Goal: Task Accomplishment & Management: Use online tool/utility

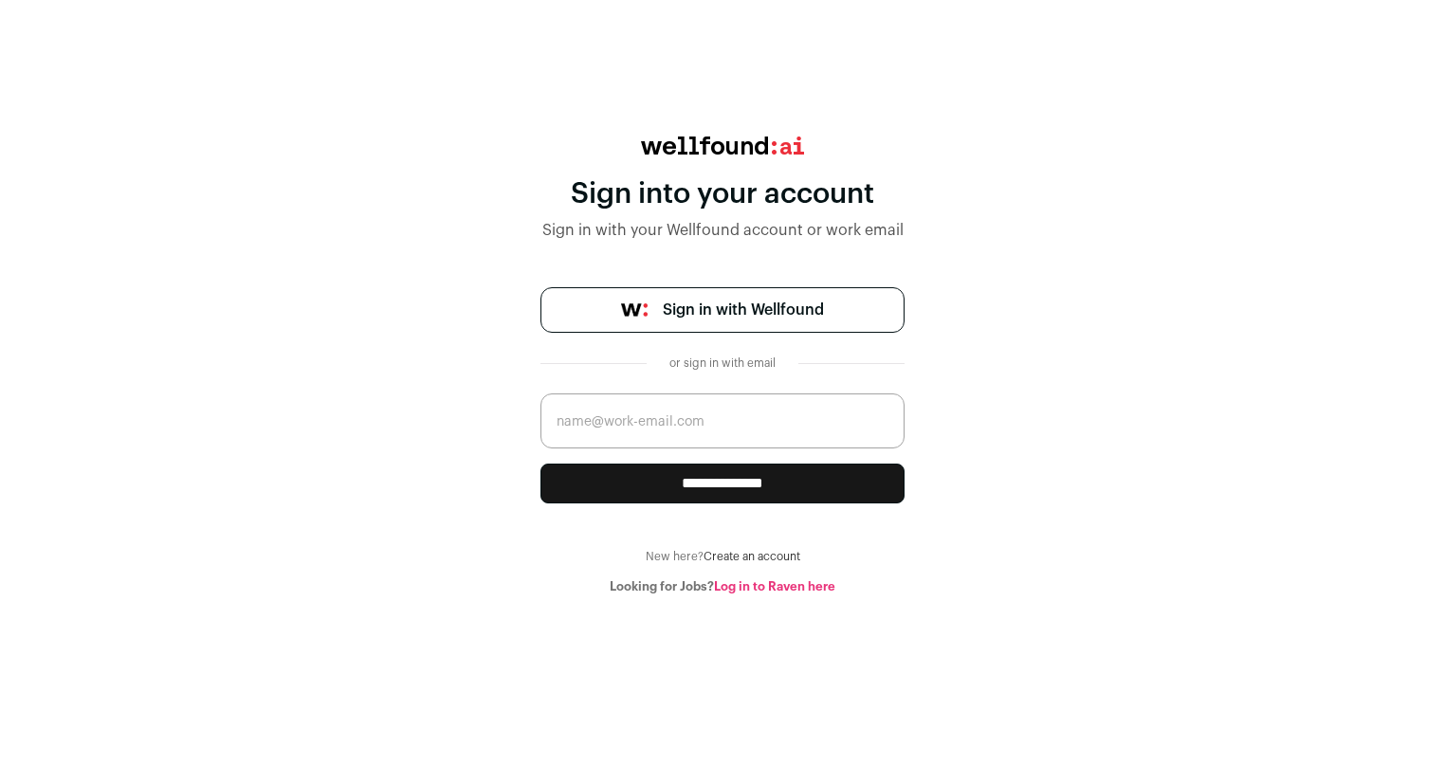
click at [750, 319] on span "Sign in with Wellfound" at bounding box center [743, 310] width 161 height 23
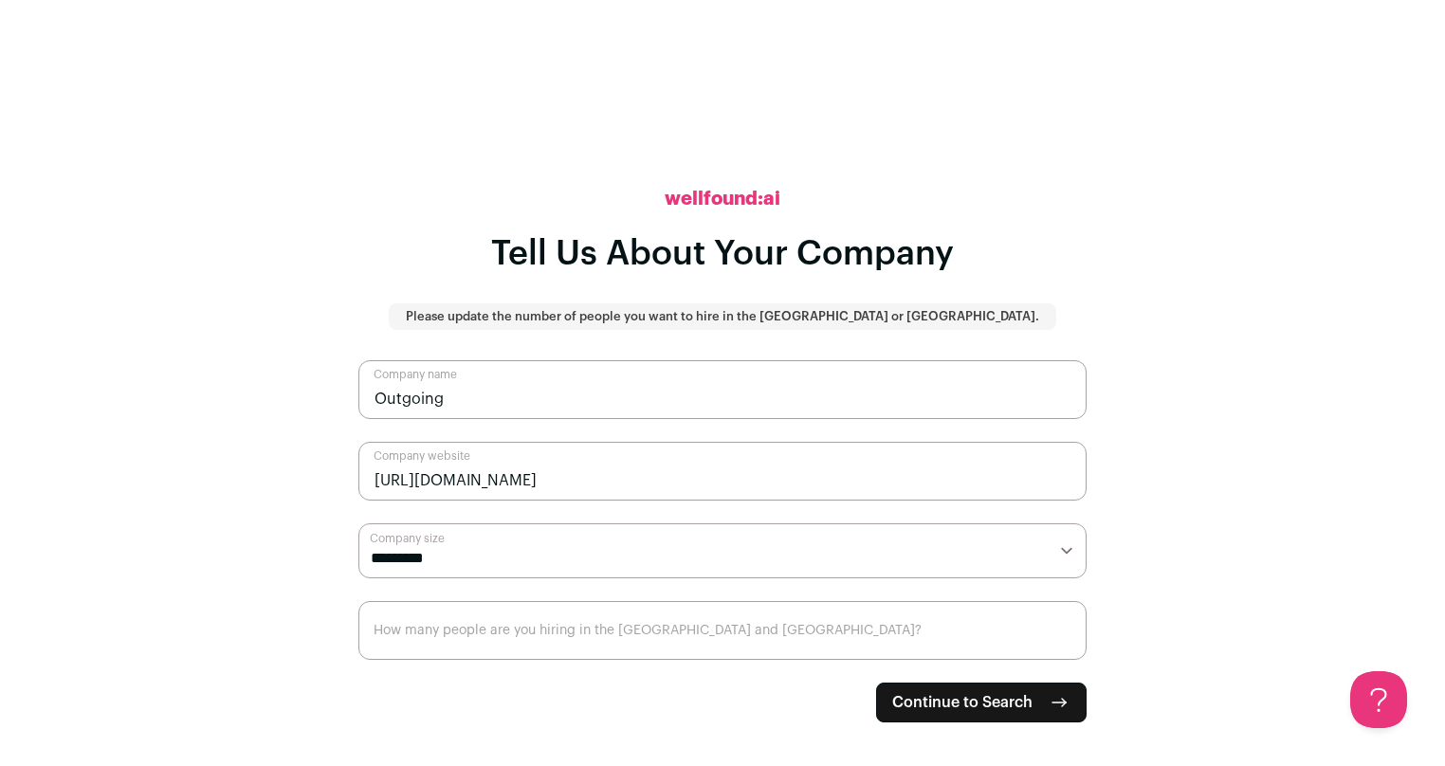
click at [691, 561] on select "**********" at bounding box center [723, 551] width 728 height 55
select select "*"
click at [359, 524] on select "**********" at bounding box center [723, 551] width 728 height 55
click at [684, 628] on input "How many people are you hiring in the [GEOGRAPHIC_DATA] and [GEOGRAPHIC_DATA]?" at bounding box center [723, 630] width 728 height 59
click at [1063, 634] on input "1" at bounding box center [723, 630] width 728 height 59
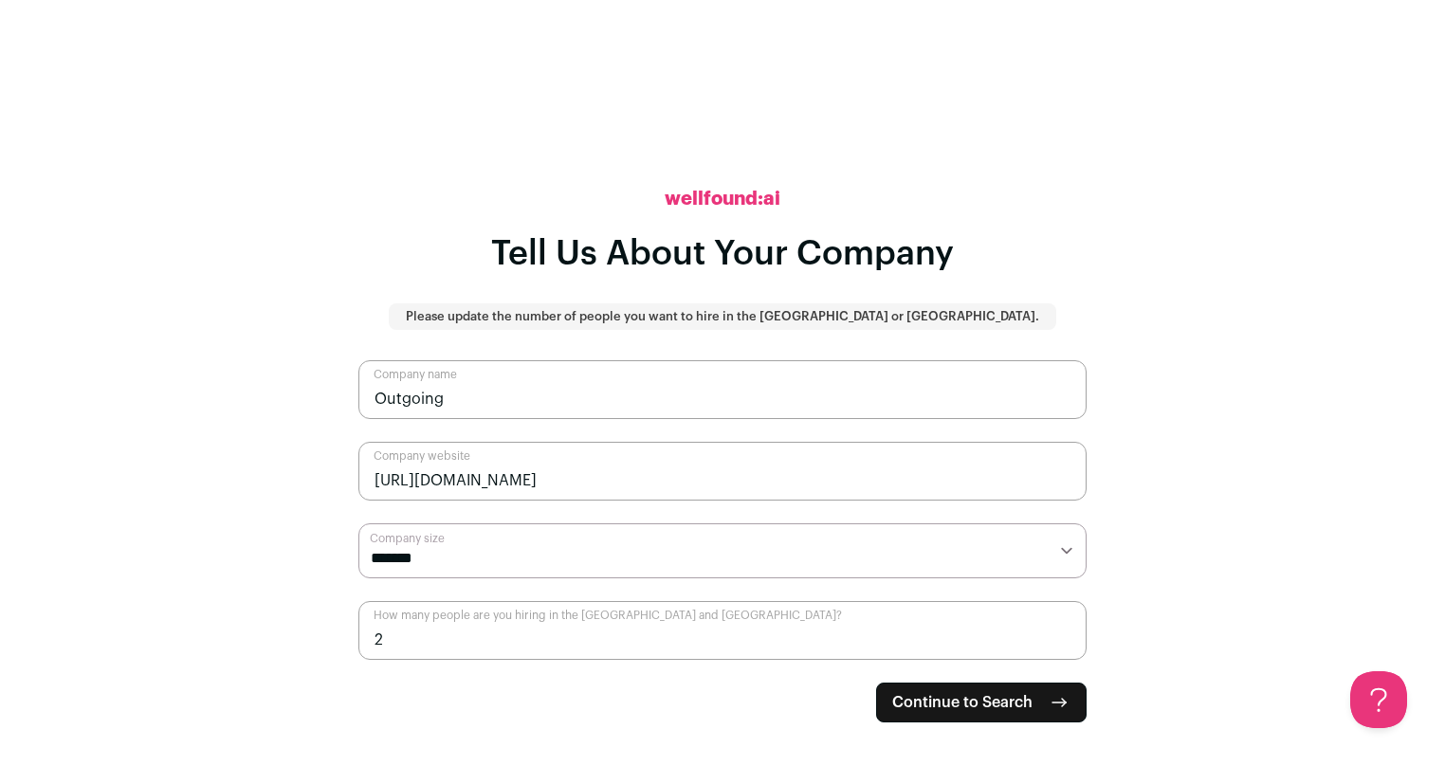
type input "2"
click at [1063, 634] on input "2" at bounding box center [723, 630] width 728 height 59
click at [1030, 716] on button "Continue to Search" at bounding box center [981, 703] width 211 height 40
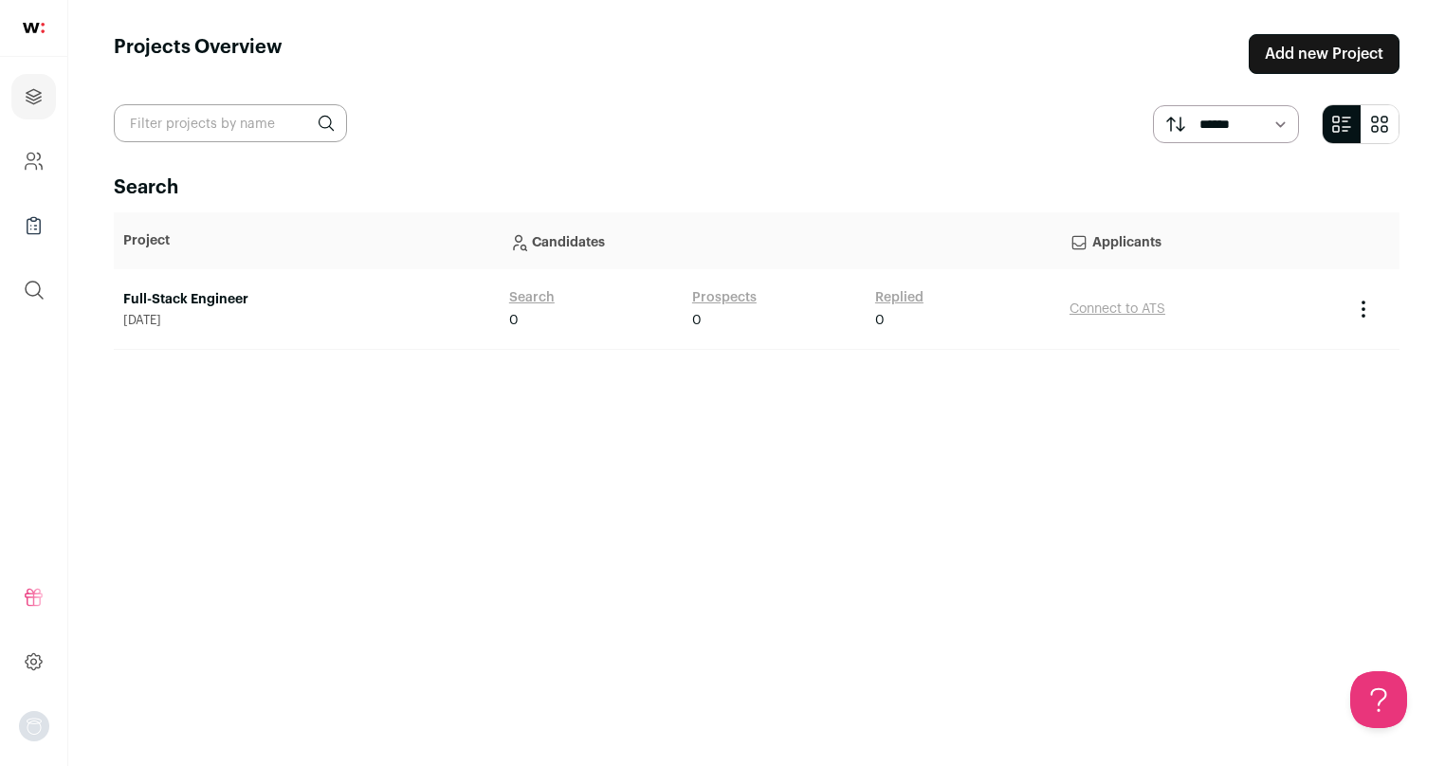
click at [216, 299] on link "Full-Stack Engineer" at bounding box center [306, 299] width 367 height 19
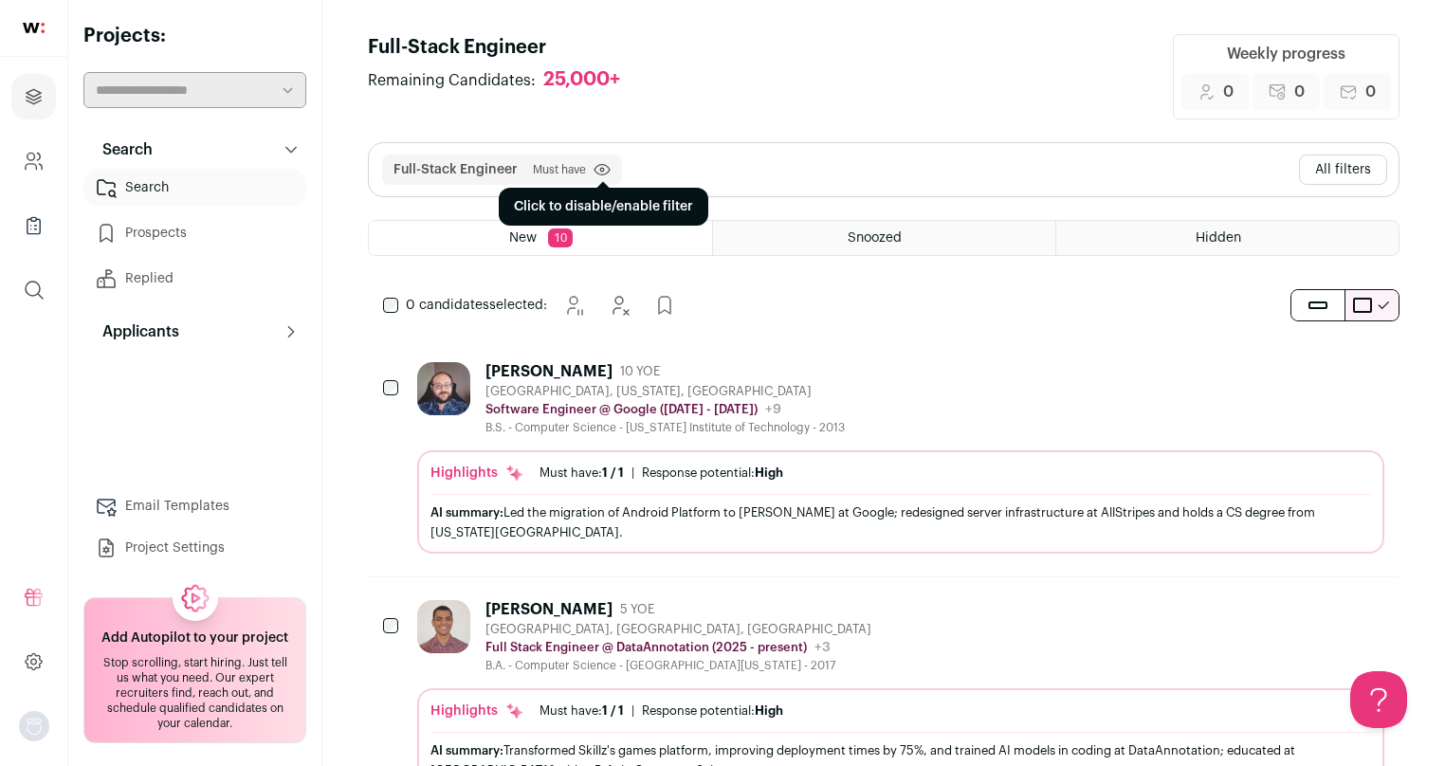
click at [606, 169] on icon "submit" at bounding box center [602, 169] width 17 height 13
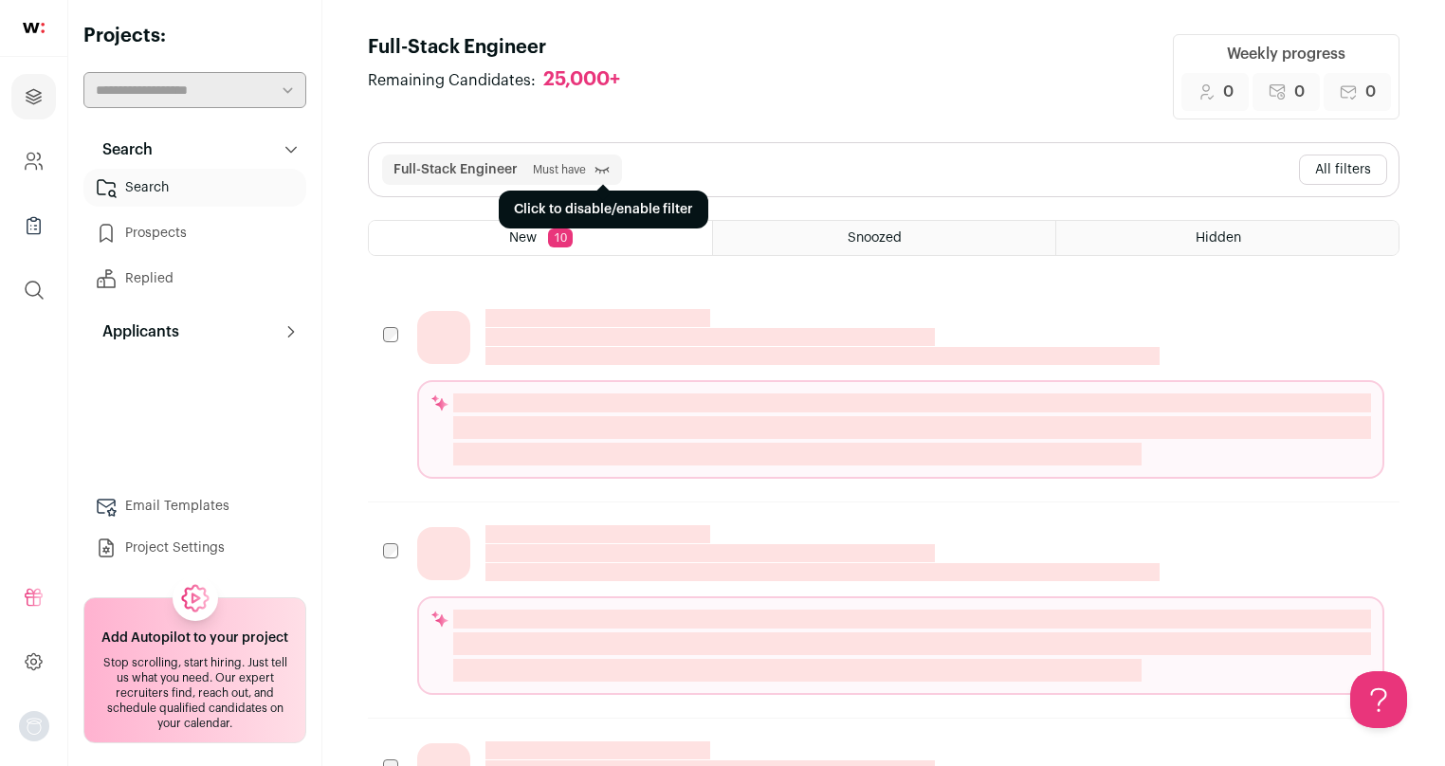
click at [600, 166] on icon "submit" at bounding box center [602, 169] width 17 height 19
click at [1324, 175] on button "All filters" at bounding box center [1343, 170] width 88 height 30
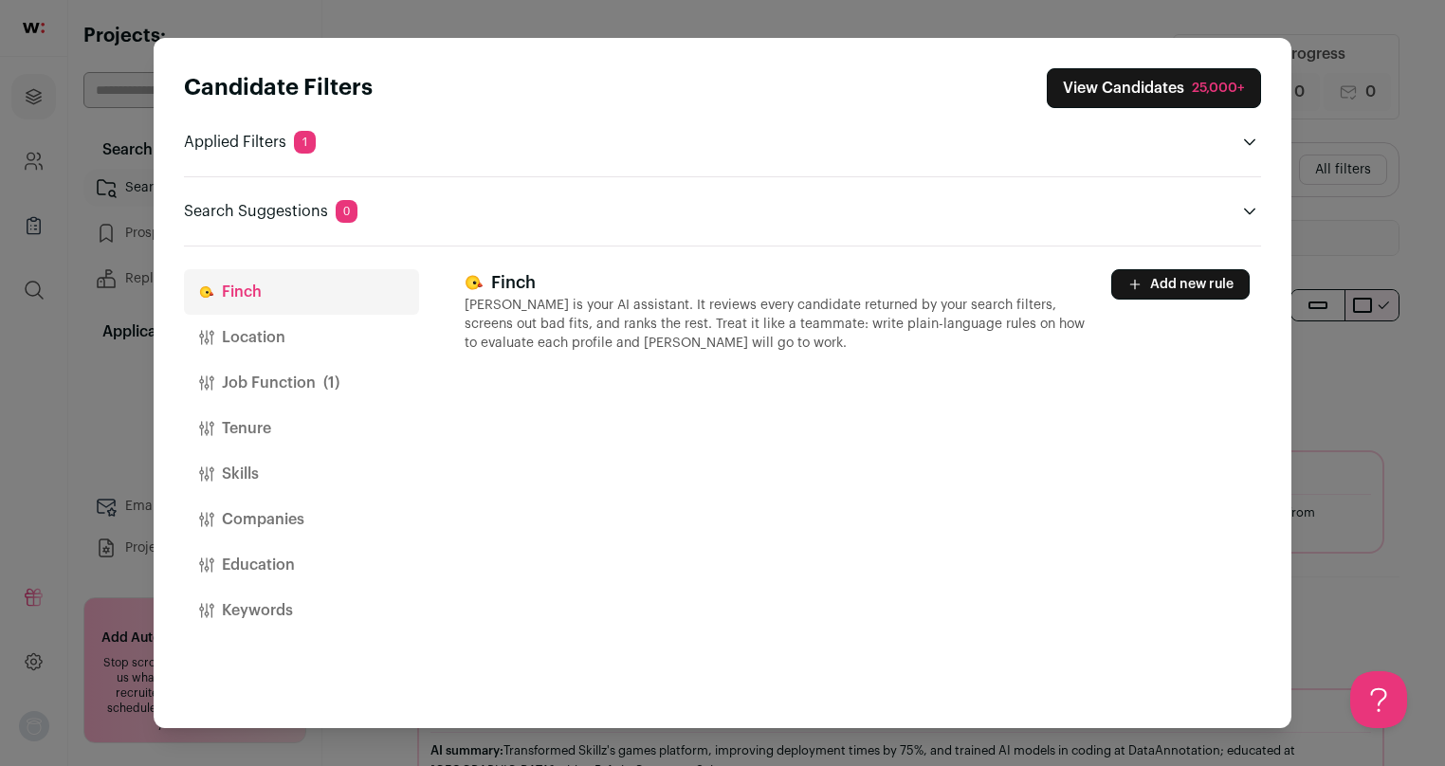
click at [266, 339] on button "Location" at bounding box center [301, 338] width 235 height 46
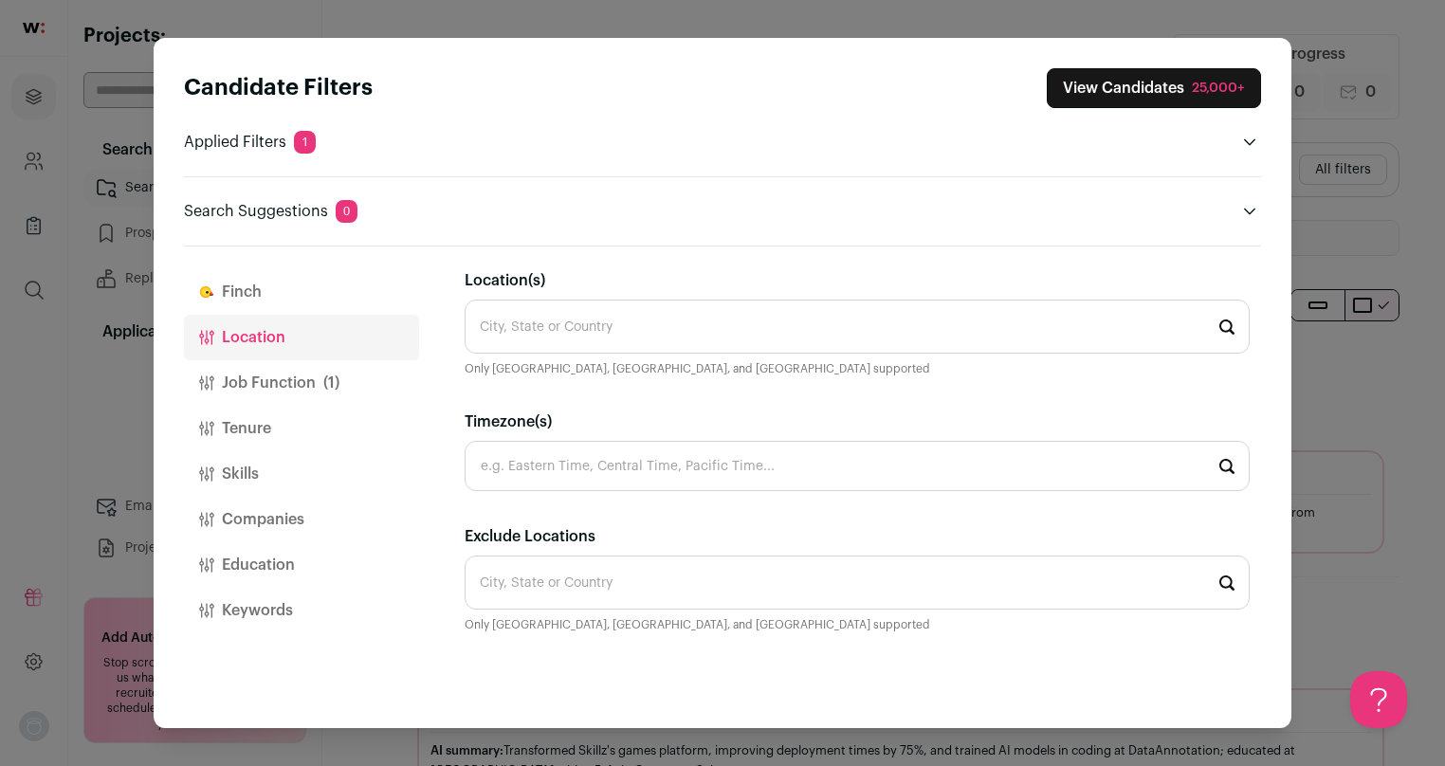
click at [639, 468] on input "Timezone(s)" at bounding box center [857, 466] width 785 height 50
click at [655, 524] on li "Eastern Time" at bounding box center [857, 517] width 783 height 50
type input "Eastern Time"
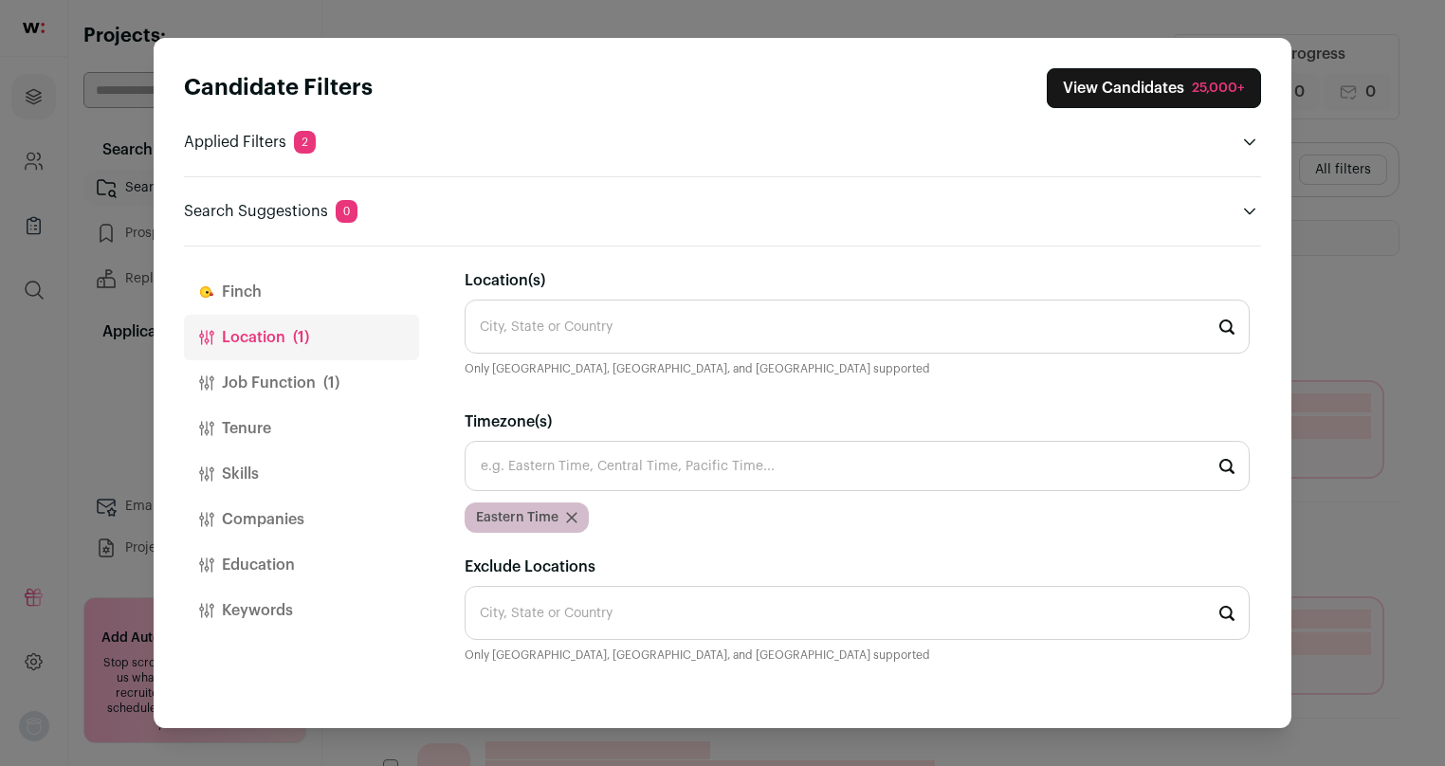
click at [369, 389] on button "Job Function (1)" at bounding box center [301, 383] width 235 height 46
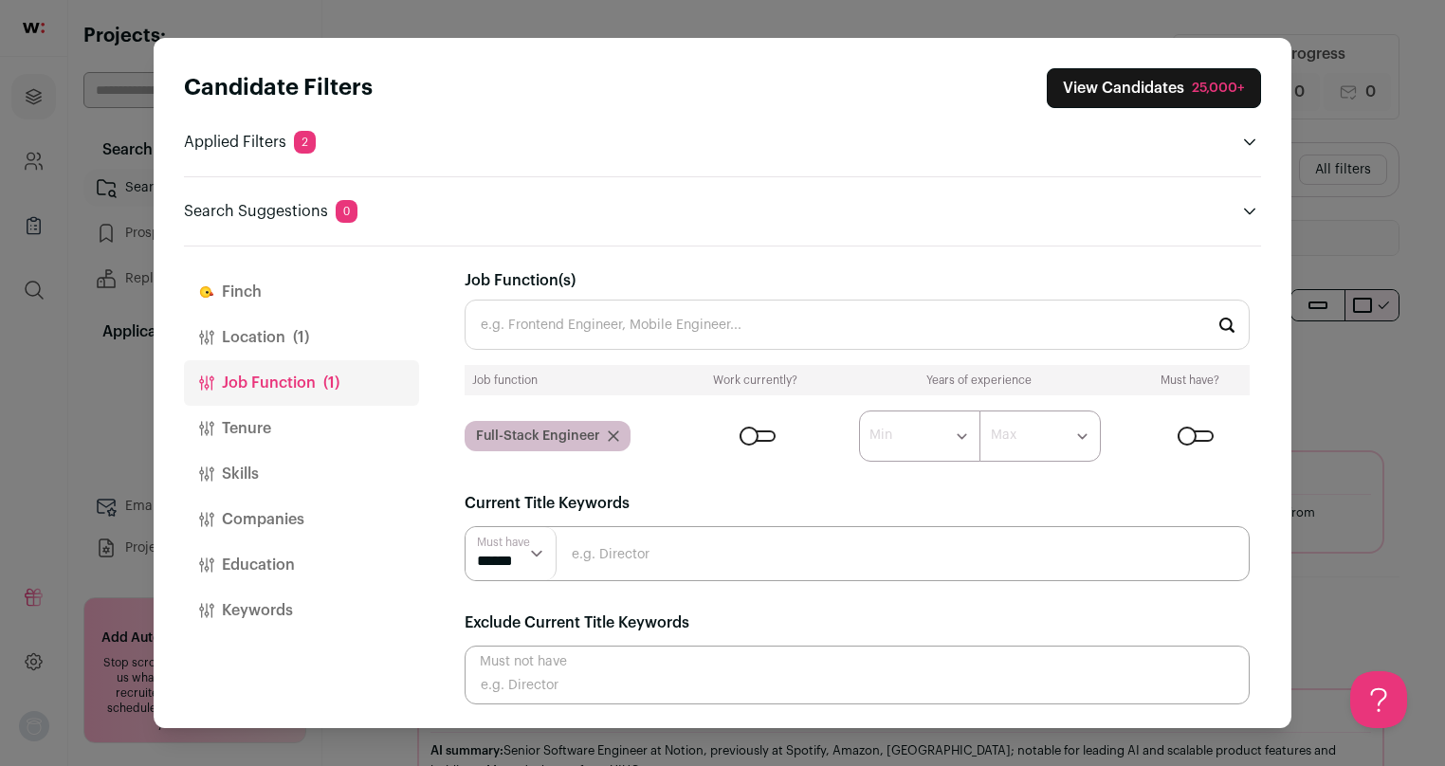
scroll to position [330, 0]
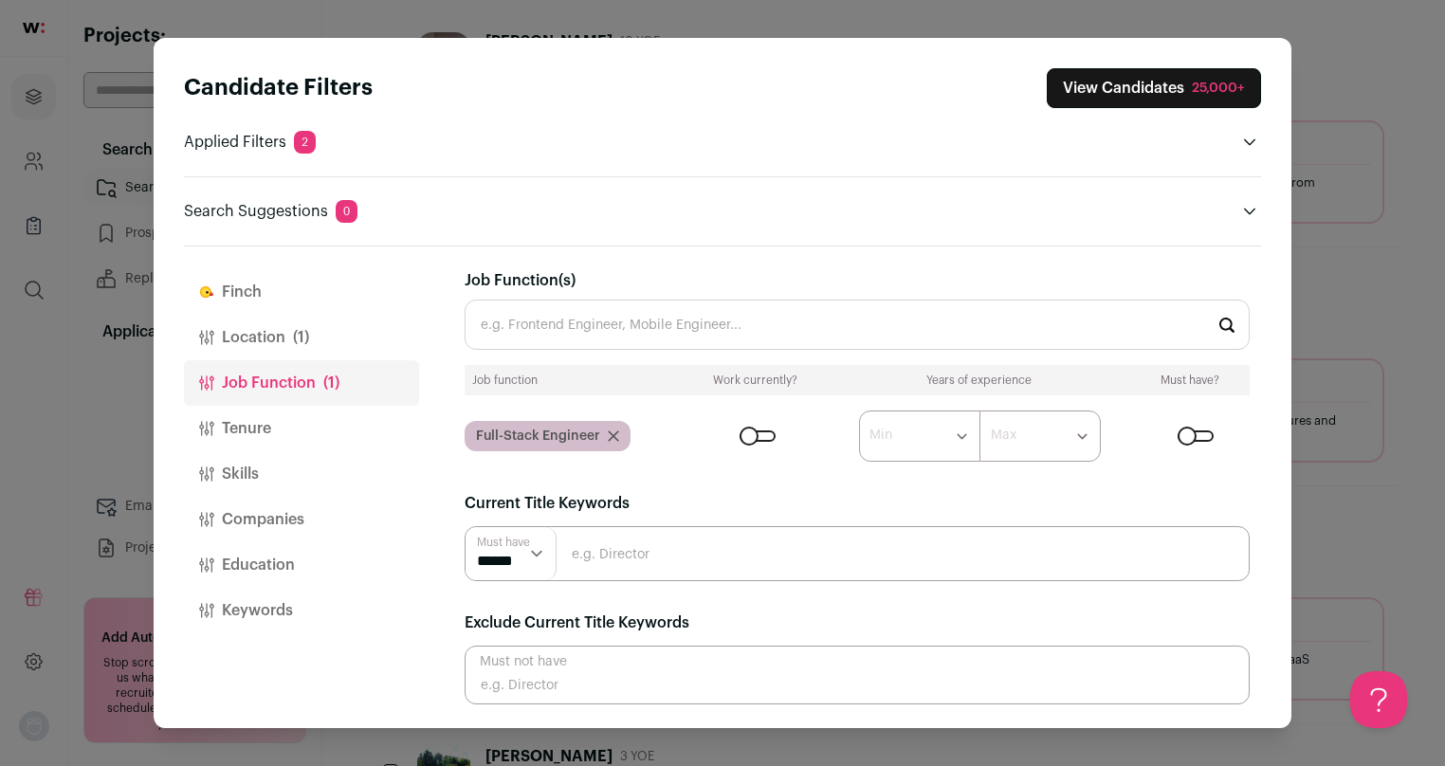
click at [258, 423] on button "Tenure" at bounding box center [301, 429] width 235 height 46
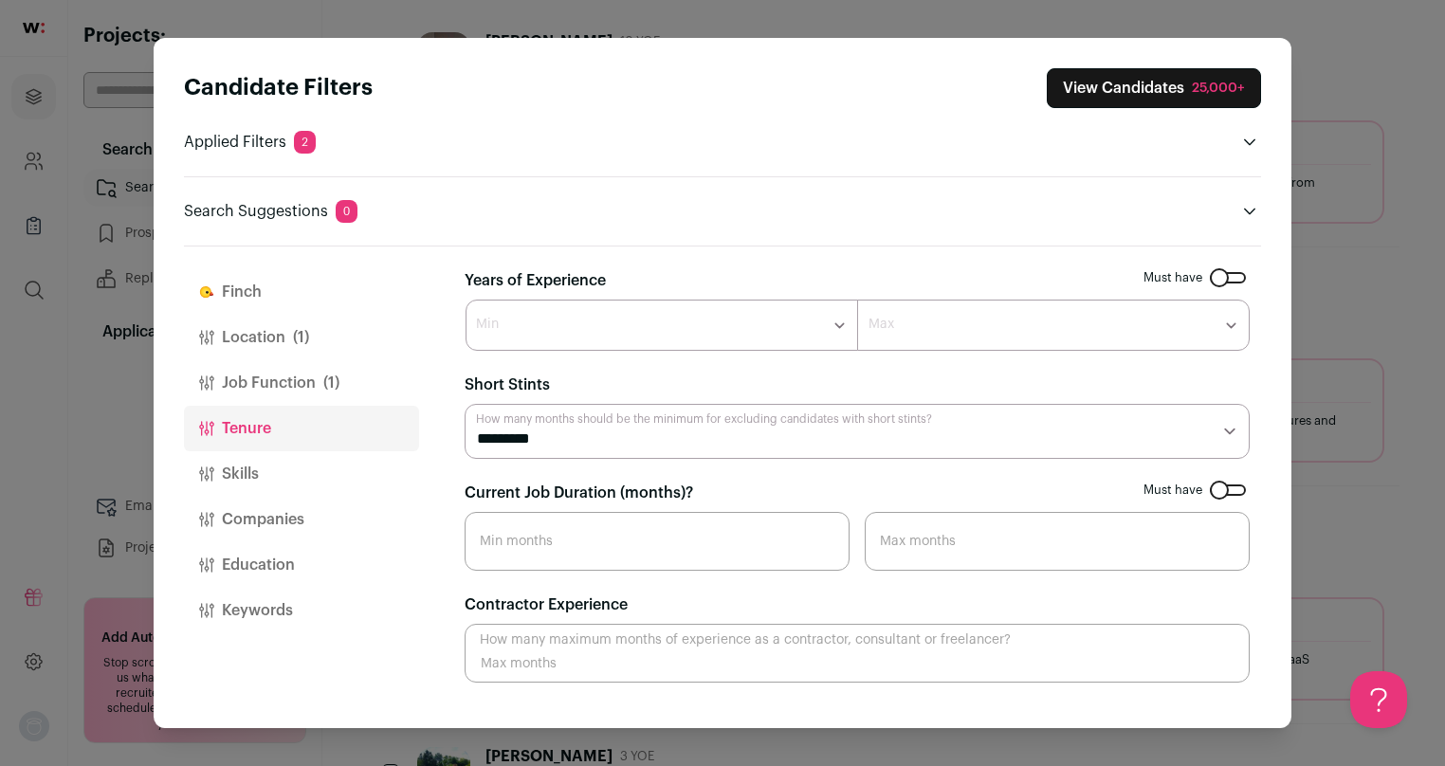
click at [796, 333] on select "******* ****** ******* ******* ******* ******* ******* ******* ******* ******* …" at bounding box center [662, 325] width 393 height 51
select select "*"
click at [466, 300] on select "******* ****** ******* ******* ******* ******* ******* ******* ******* ******* …" at bounding box center [662, 325] width 393 height 51
click at [994, 315] on select "******* ****** ******* ******* ******* ******* ******* ******* ******* ******* …" at bounding box center [1053, 325] width 393 height 51
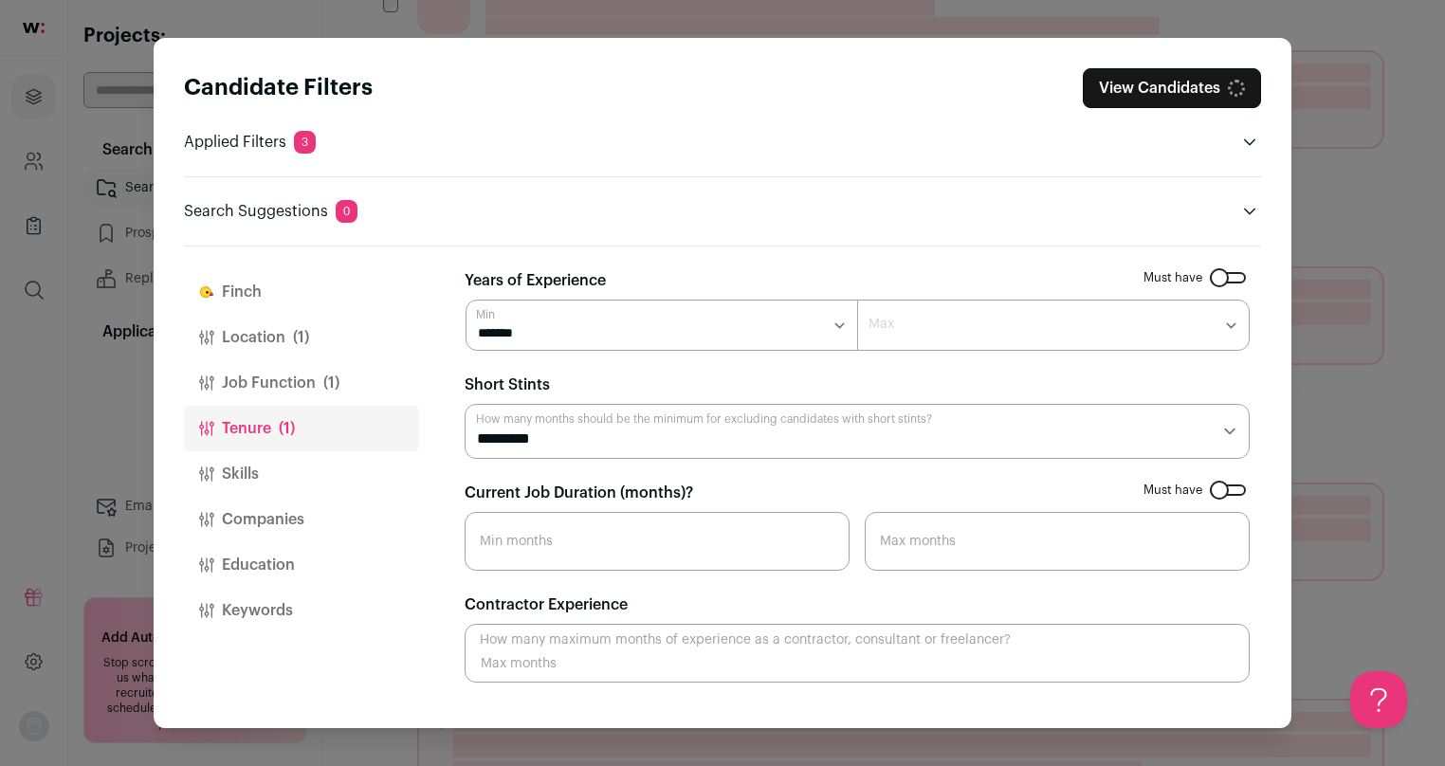
click at [1023, 322] on select "******* ******* ******* ******* ******* ******* ******** ******** ******** ****…" at bounding box center [1053, 325] width 393 height 51
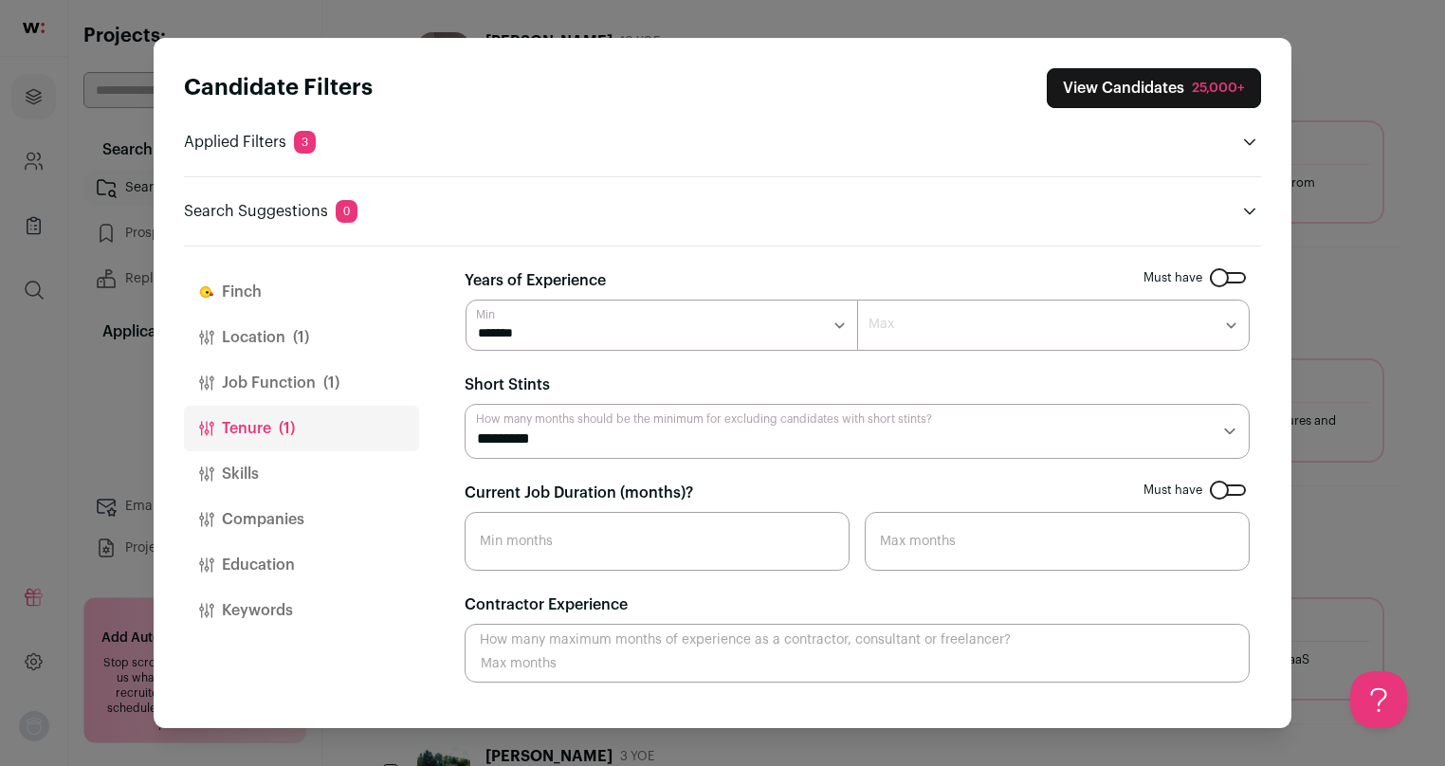
scroll to position [0, 0]
select select "*"
click at [857, 300] on select "******* ******* ******* ******* ******* ******* ******** ******** ******** ****…" at bounding box center [1053, 325] width 393 height 51
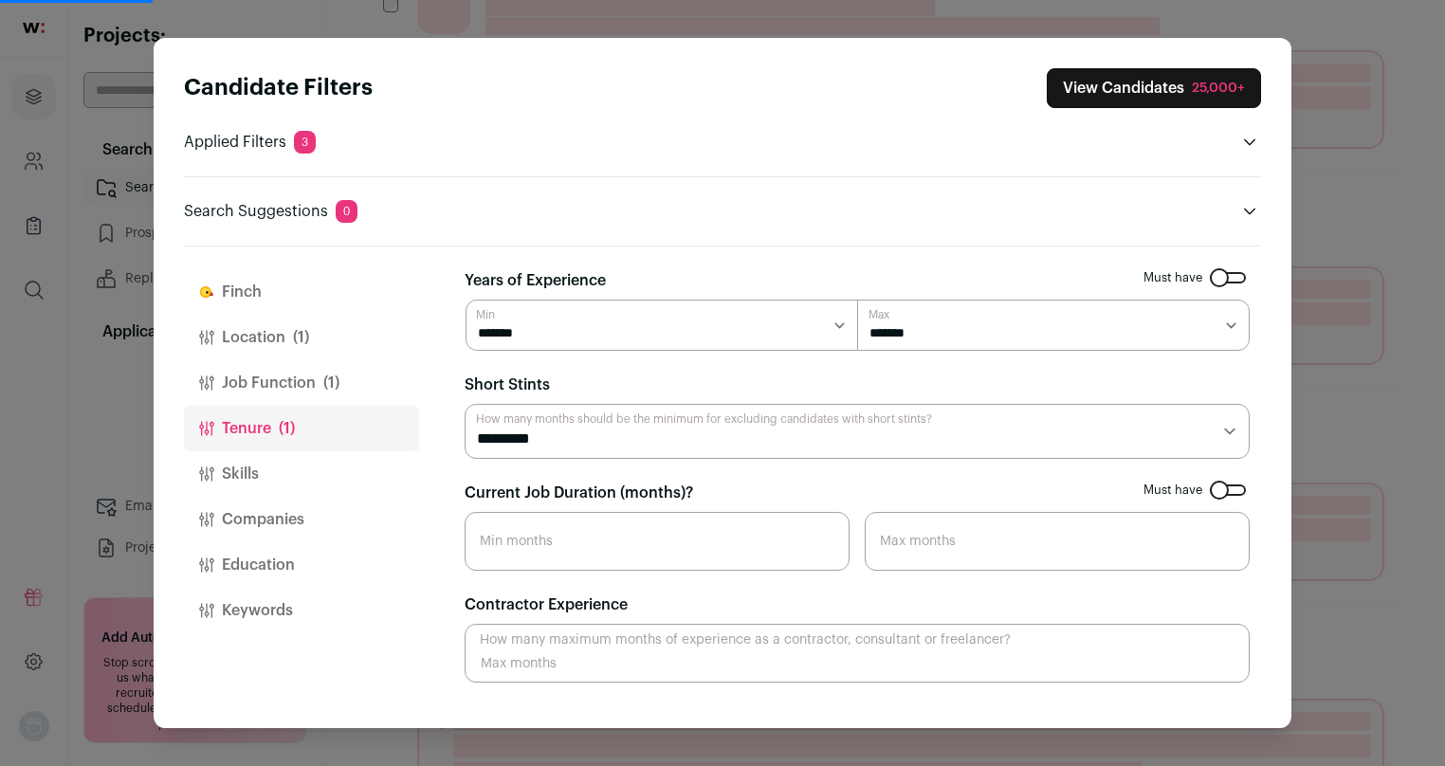
click at [305, 471] on button "Skills" at bounding box center [301, 474] width 235 height 46
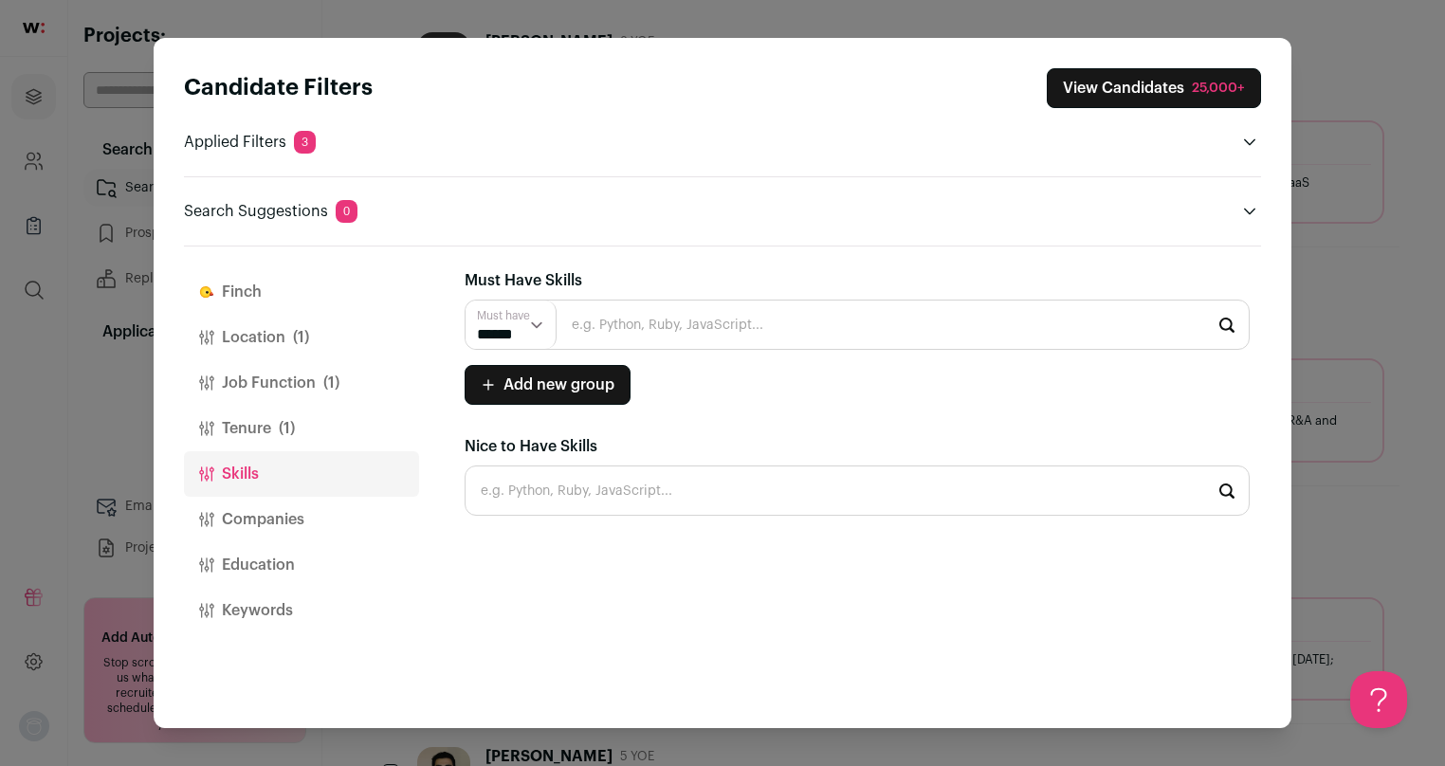
click at [285, 612] on button "Keywords" at bounding box center [301, 611] width 235 height 46
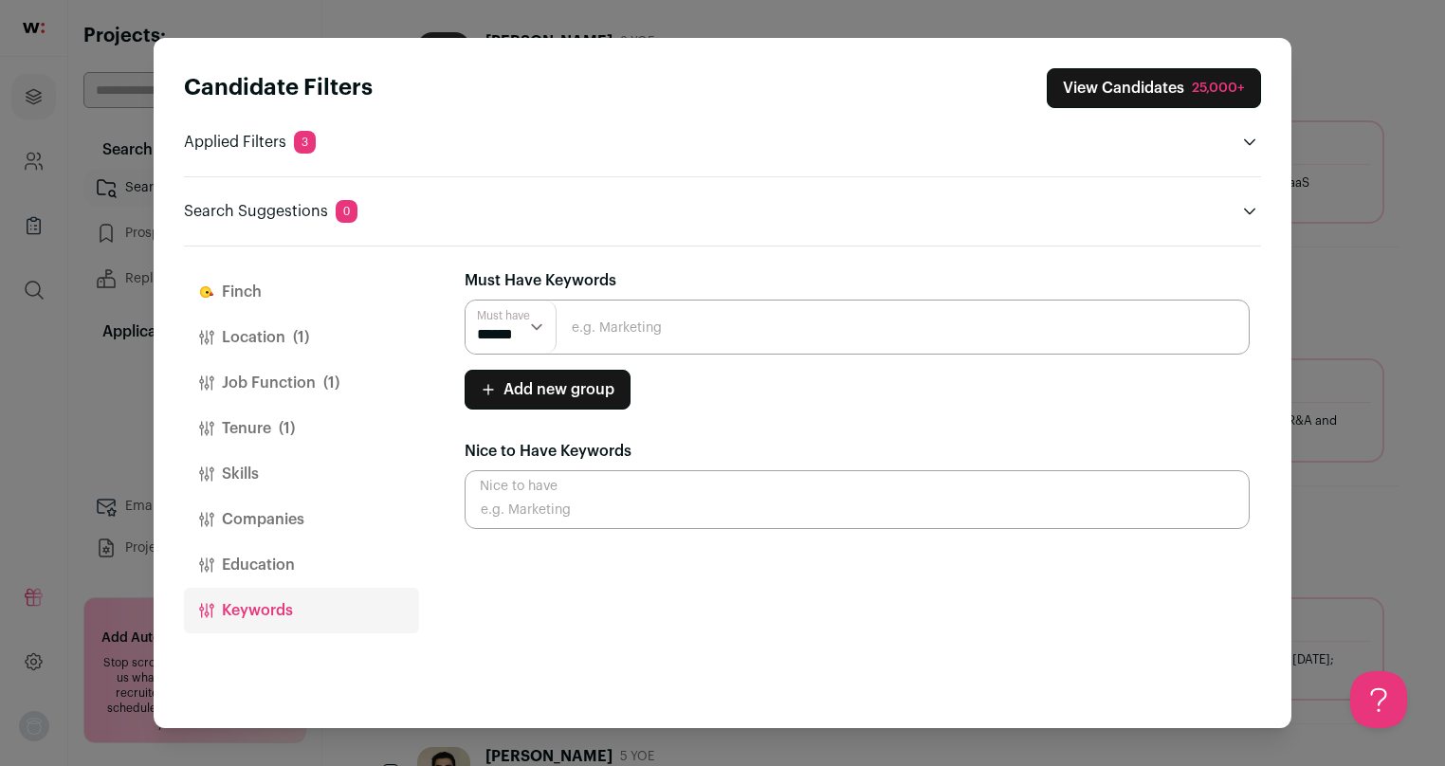
click at [320, 578] on button "Education" at bounding box center [301, 566] width 235 height 46
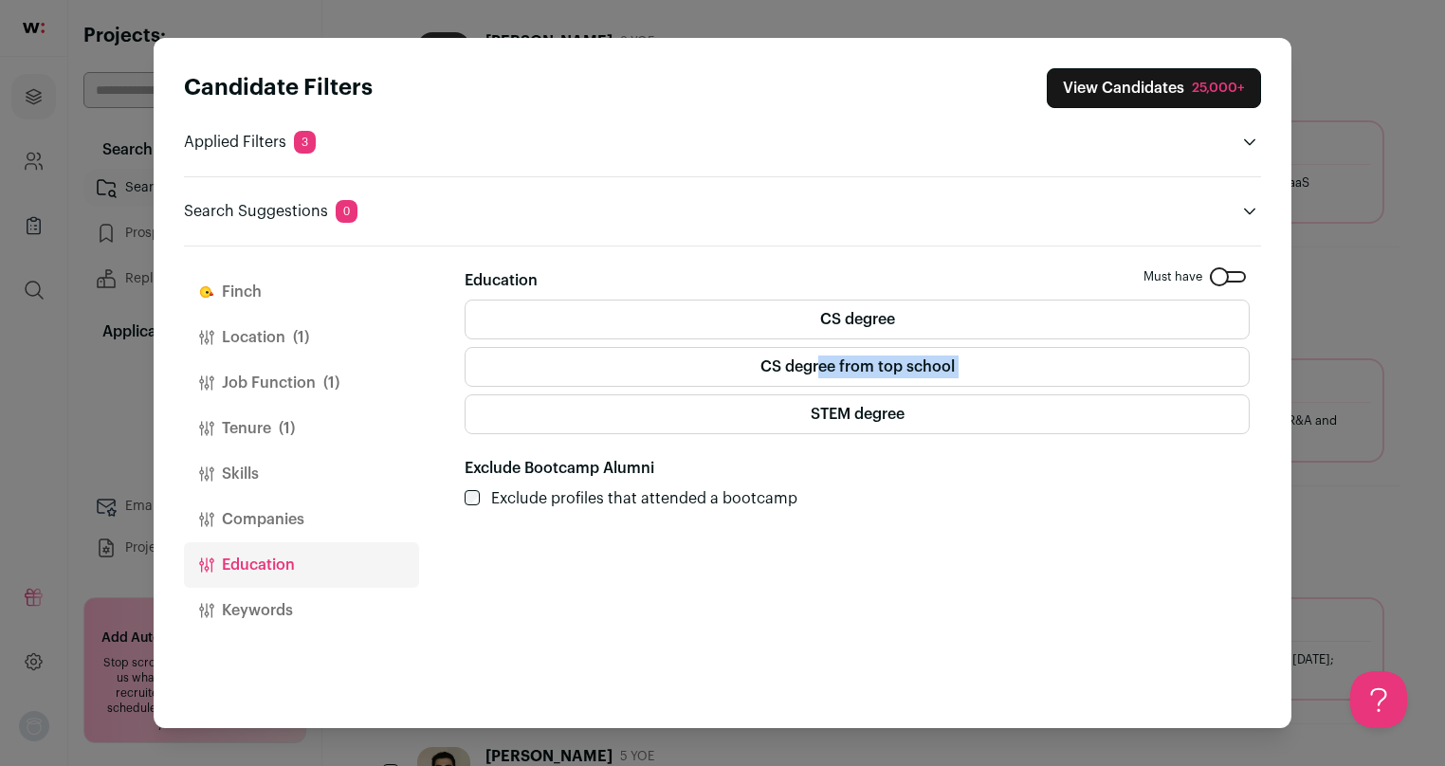
drag, startPoint x: 819, startPoint y: 367, endPoint x: 816, endPoint y: 394, distance: 26.8
click at [816, 394] on div "CS degree CS degree from top school STEM degree" at bounding box center [857, 367] width 785 height 135
click at [811, 418] on label "STEM degree" at bounding box center [857, 415] width 785 height 40
click at [755, 372] on label "CS degree from top school" at bounding box center [857, 367] width 785 height 40
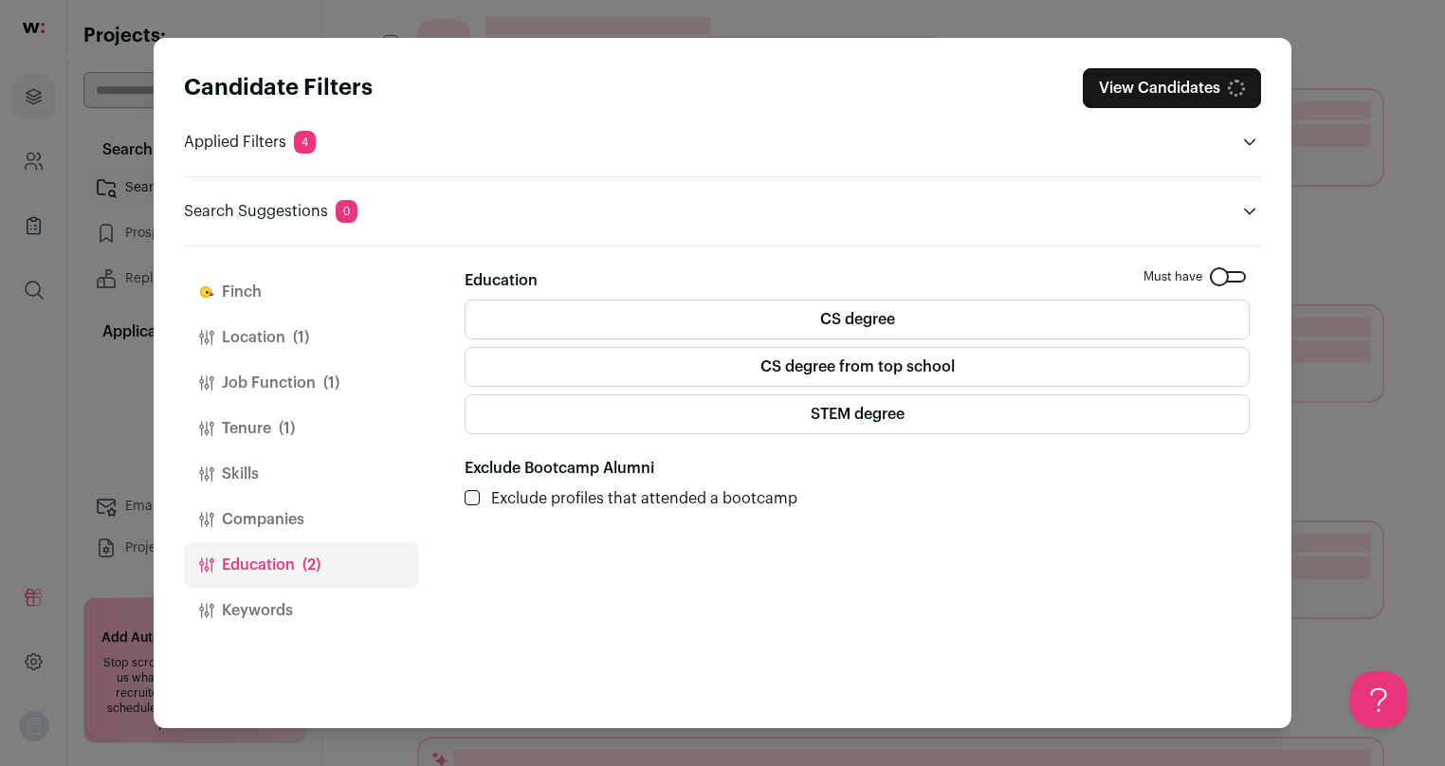
scroll to position [368, 0]
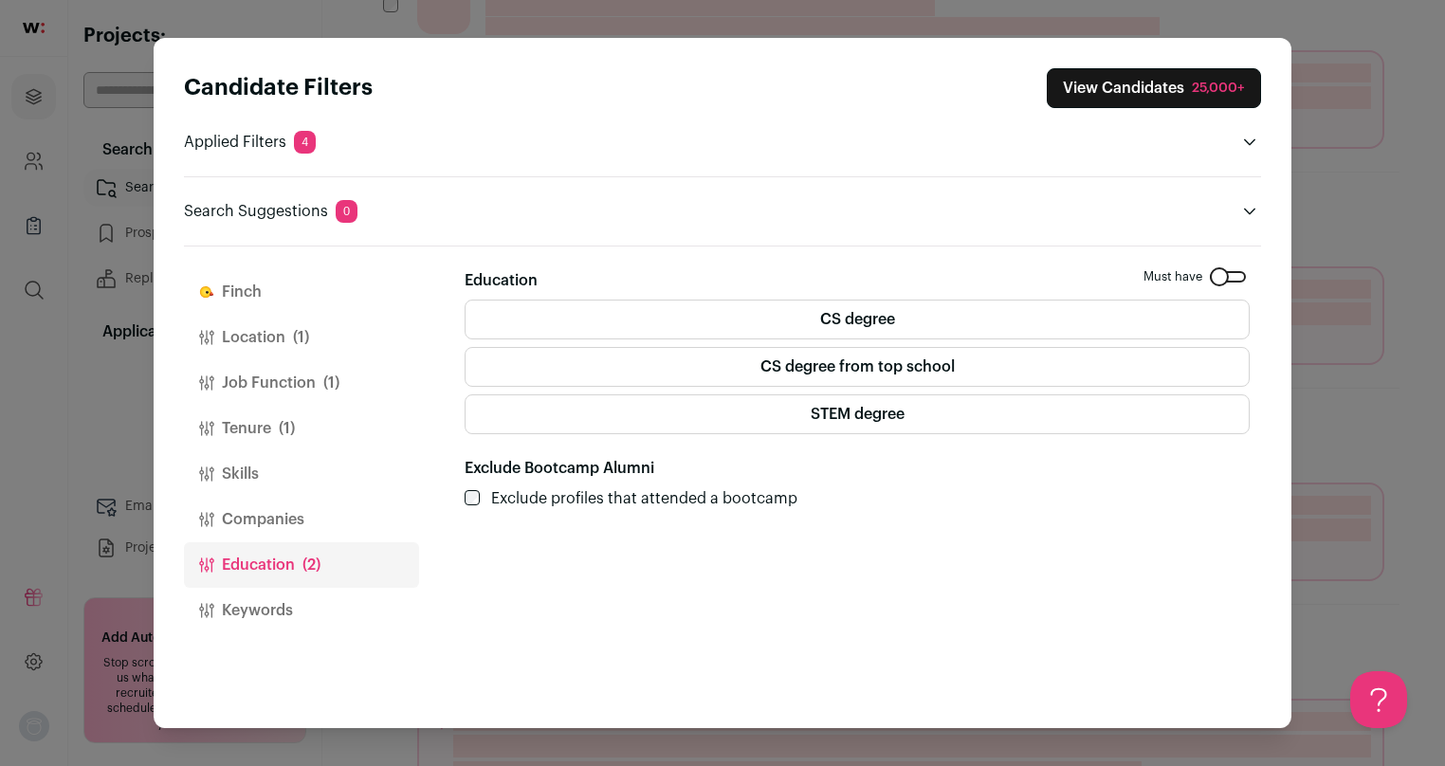
click at [751, 414] on label "STEM degree" at bounding box center [857, 415] width 785 height 40
click at [340, 516] on button "Companies" at bounding box center [301, 520] width 235 height 46
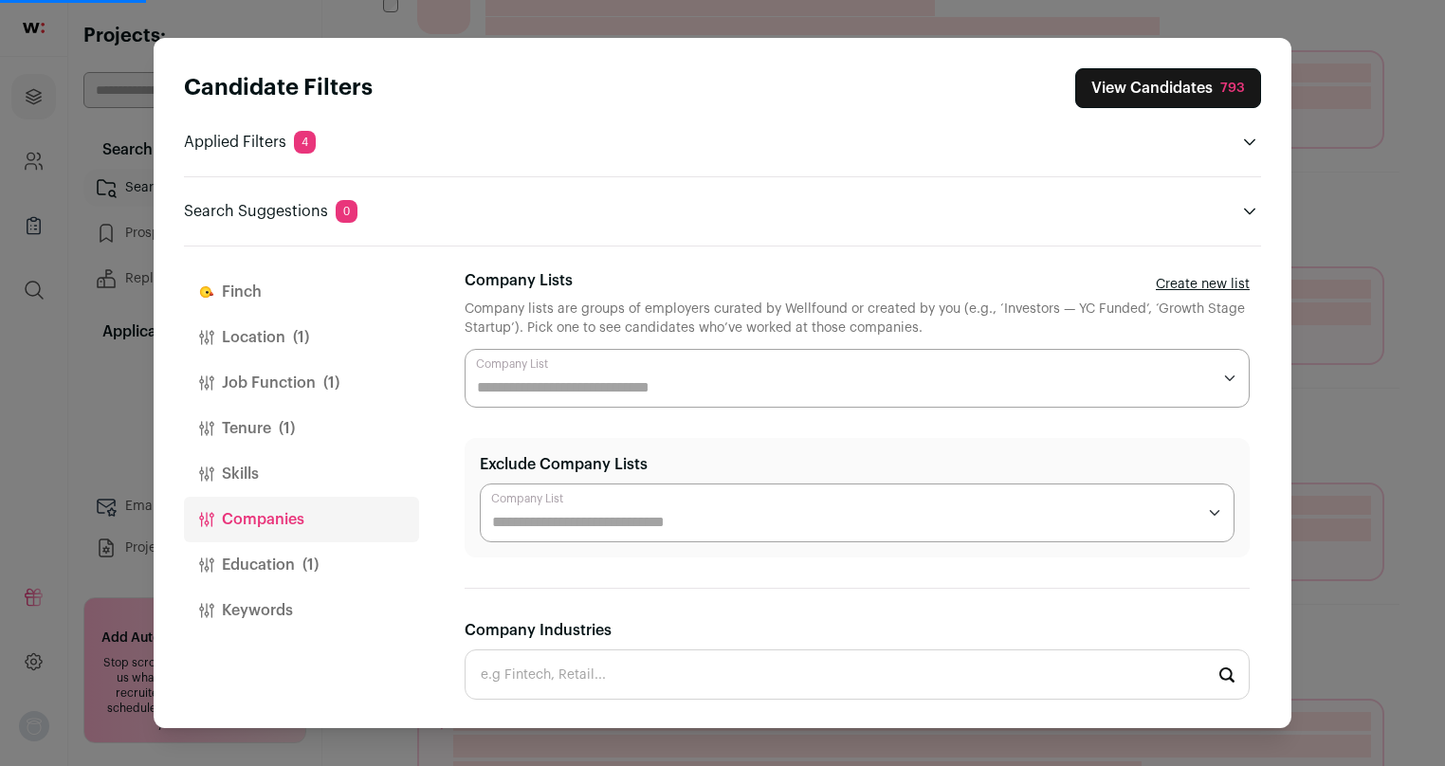
click at [322, 475] on button "Skills" at bounding box center [301, 474] width 235 height 46
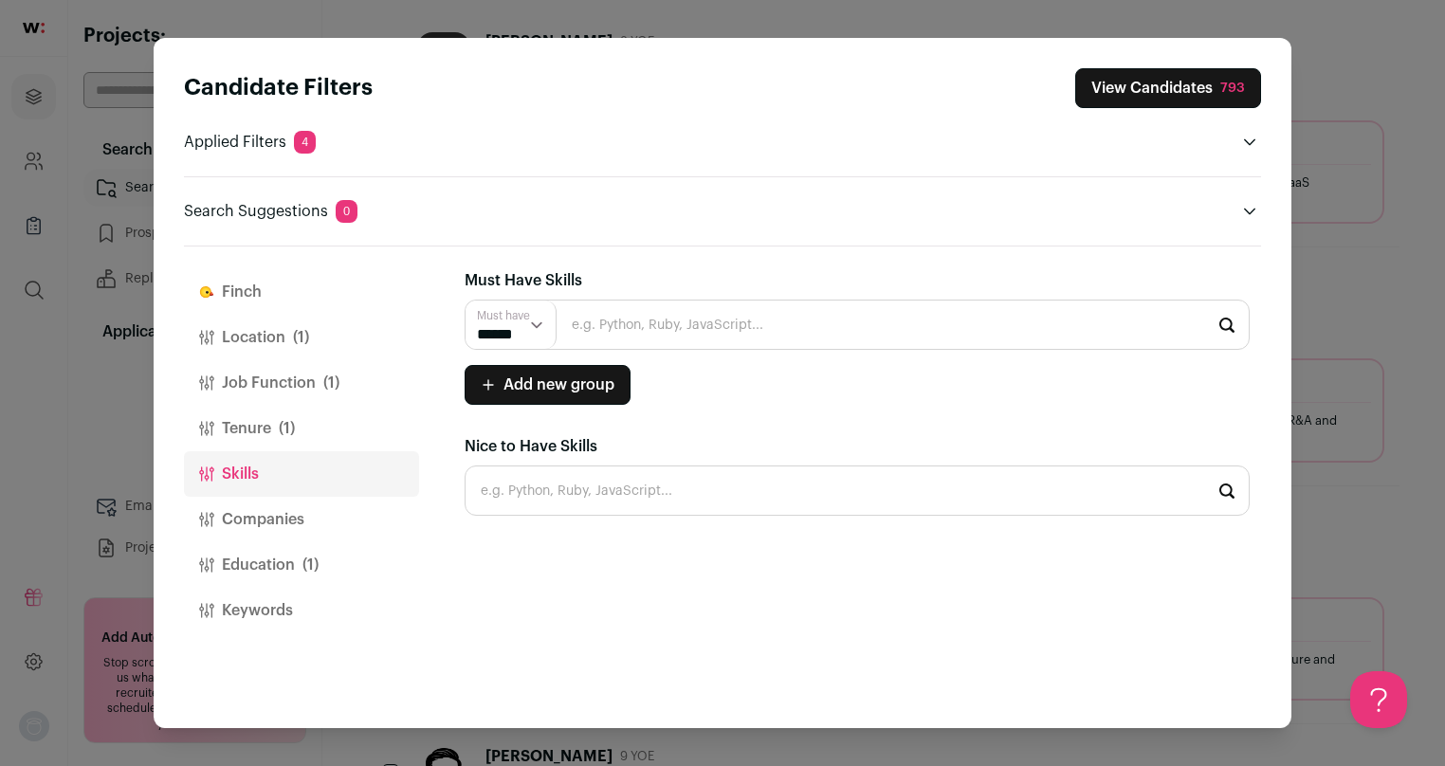
click at [690, 335] on input "Close modal via background" at bounding box center [857, 325] width 785 height 50
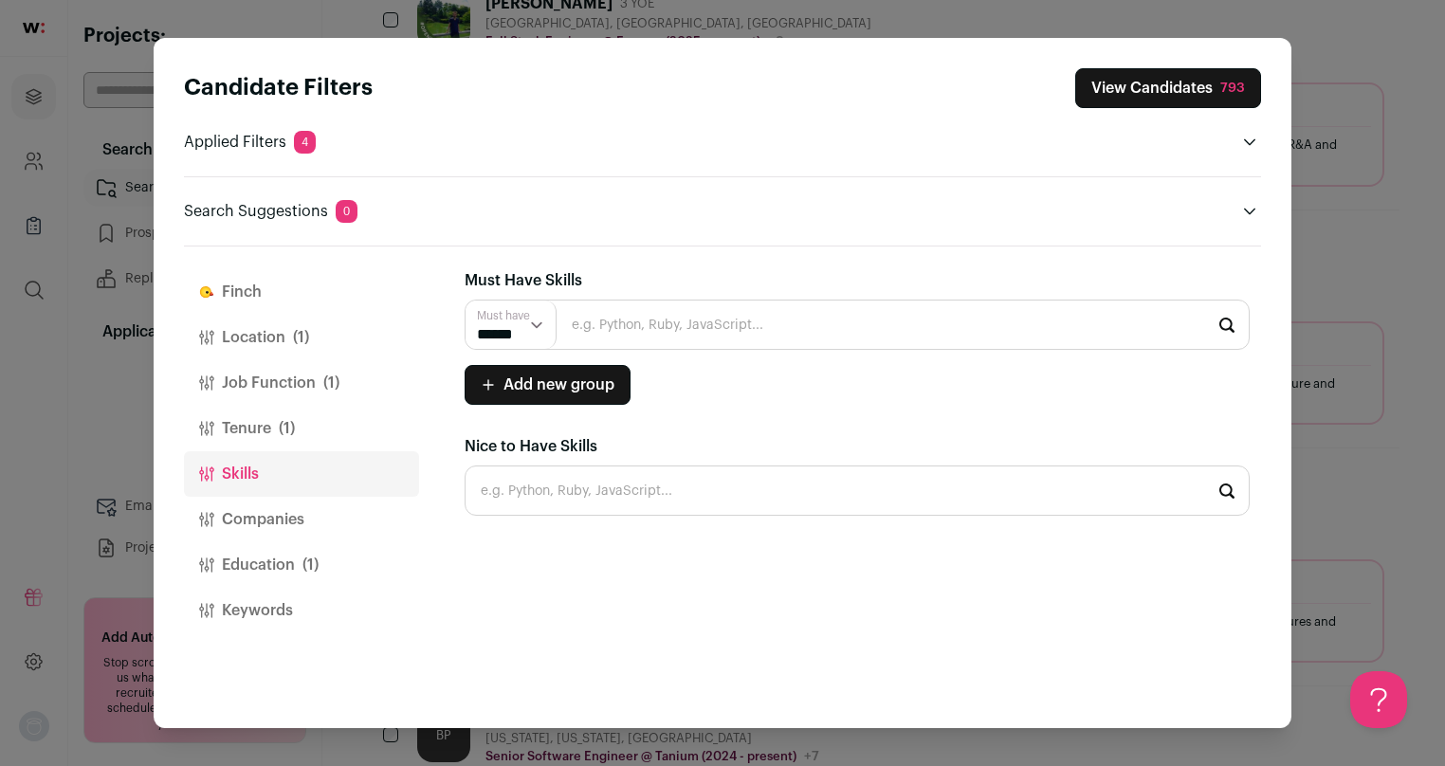
click at [287, 592] on button "Keywords" at bounding box center [301, 611] width 235 height 46
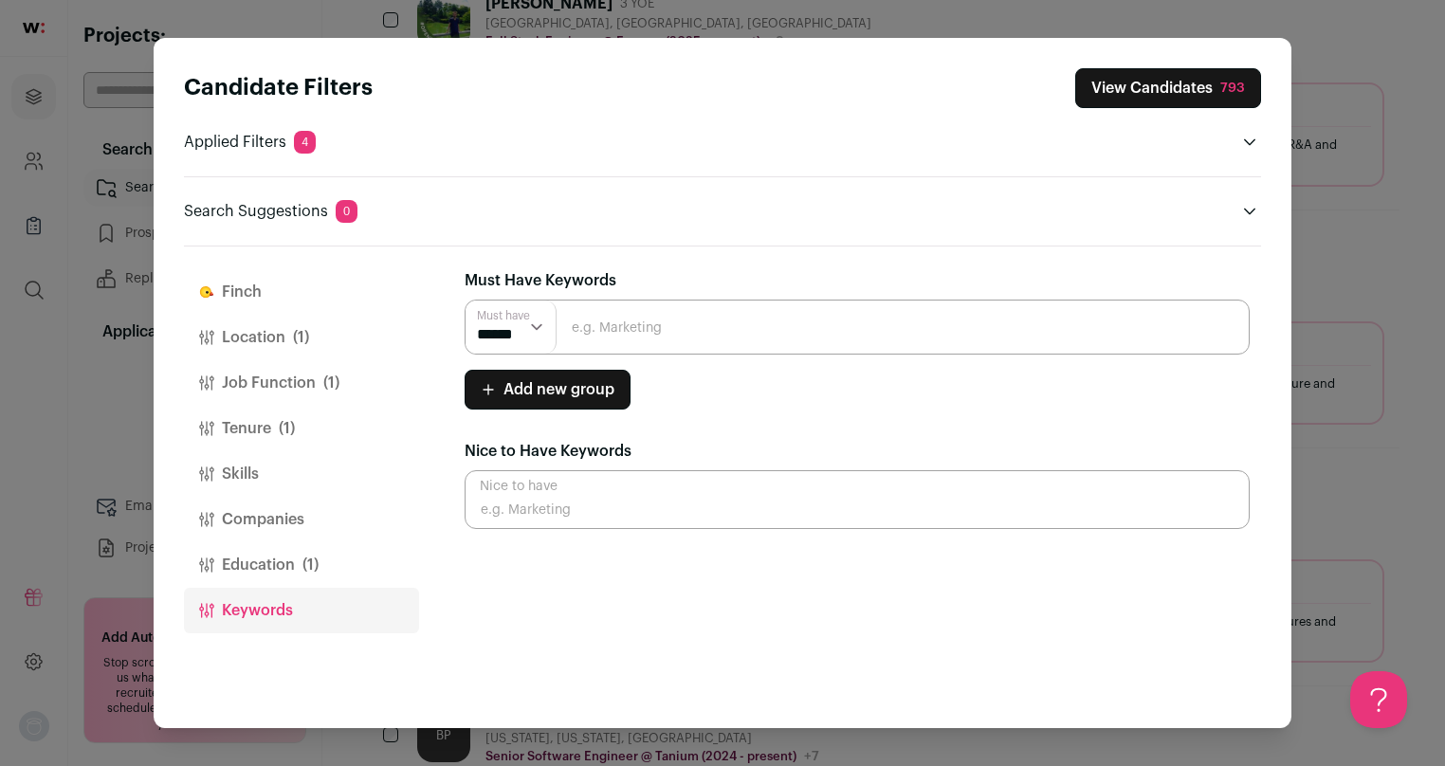
click at [567, 513] on input "Close modal via background" at bounding box center [857, 499] width 785 height 59
type input "crawling"
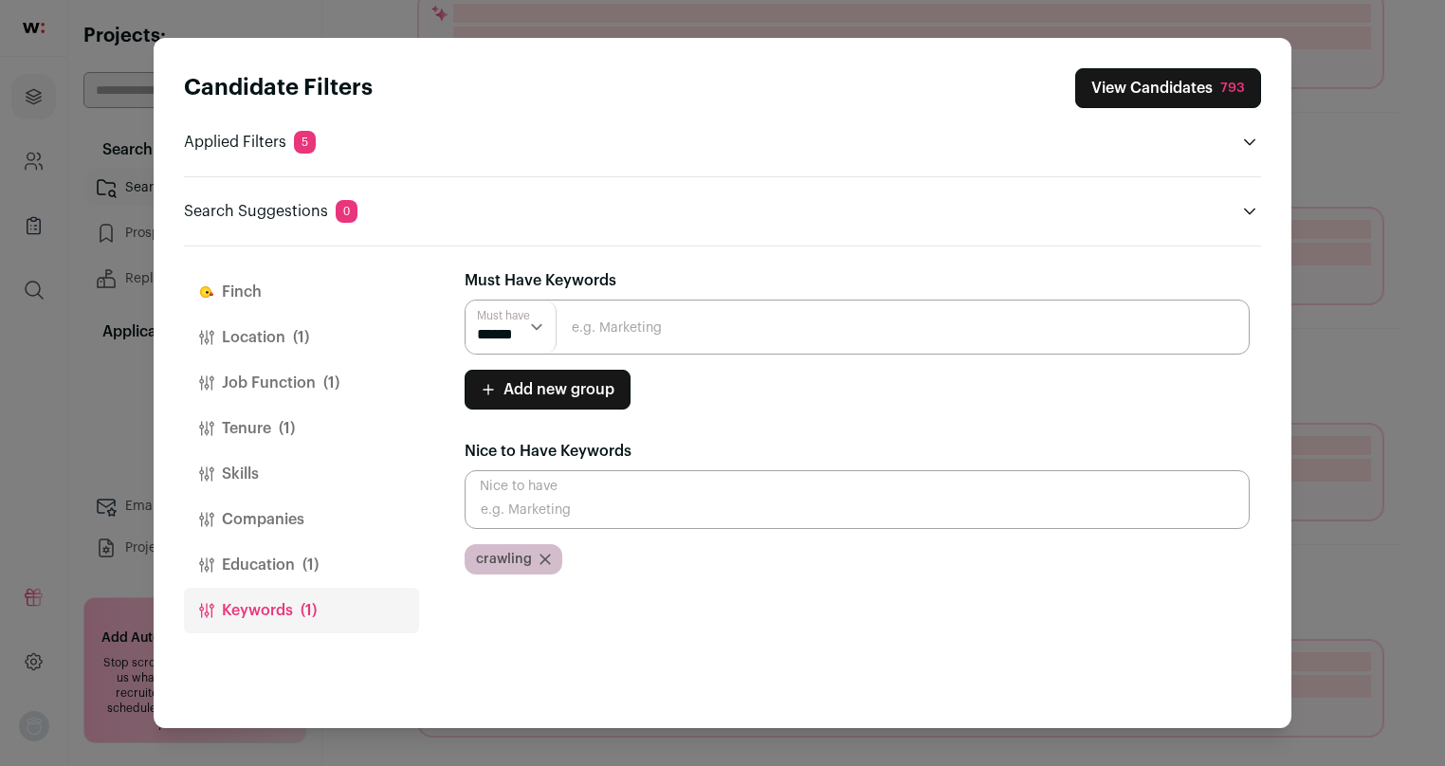
click at [585, 522] on input "Close modal via background" at bounding box center [857, 499] width 785 height 59
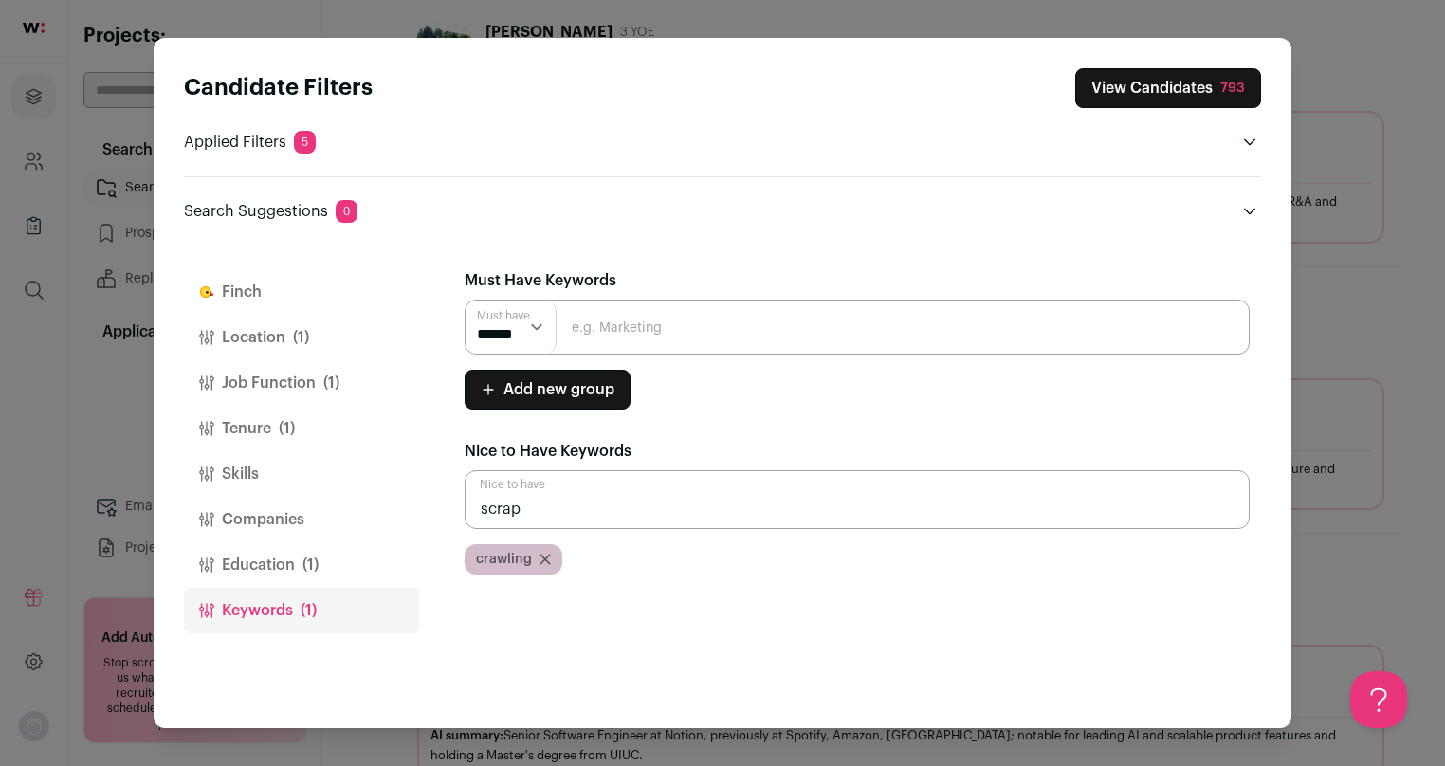
scroll to position [0, 0]
type input "scraping"
click at [544, 517] on input "Close modal via background" at bounding box center [857, 499] width 785 height 59
type input "search"
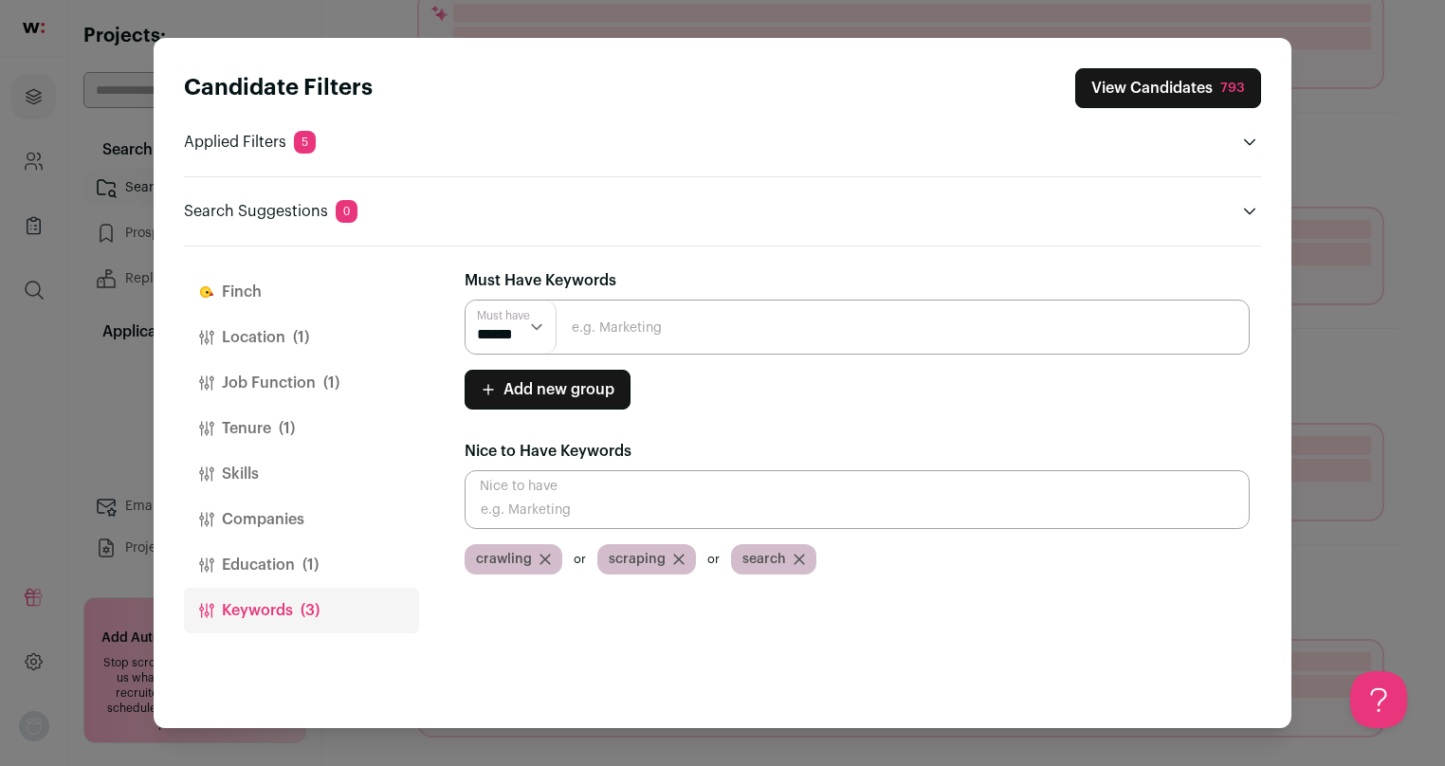
click at [527, 505] on input "Close modal via background" at bounding box center [857, 499] width 785 height 59
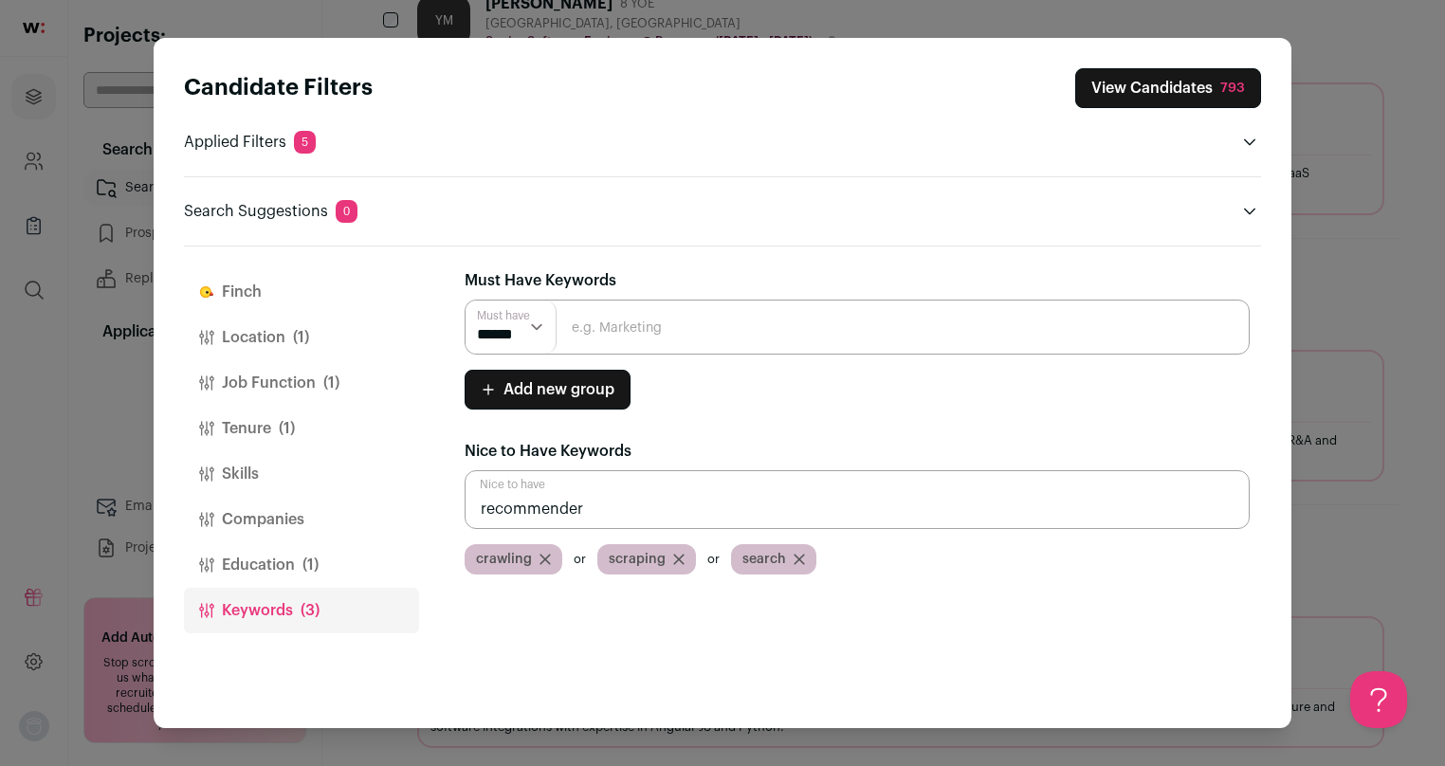
type input "recommender"
click at [718, 497] on input "Close modal via background" at bounding box center [857, 499] width 785 height 59
type input "IR"
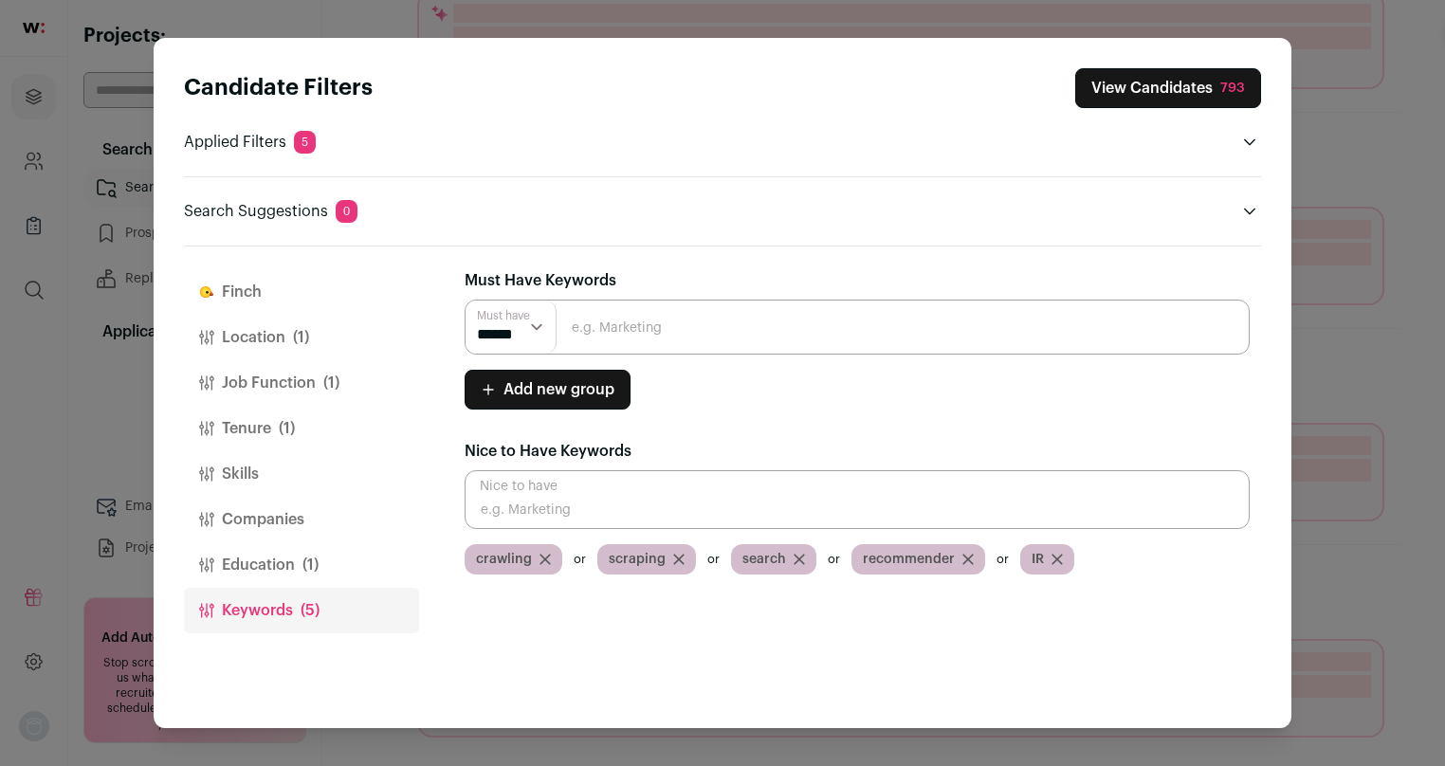
click at [1163, 86] on button "View Candidates 793" at bounding box center [1169, 88] width 186 height 40
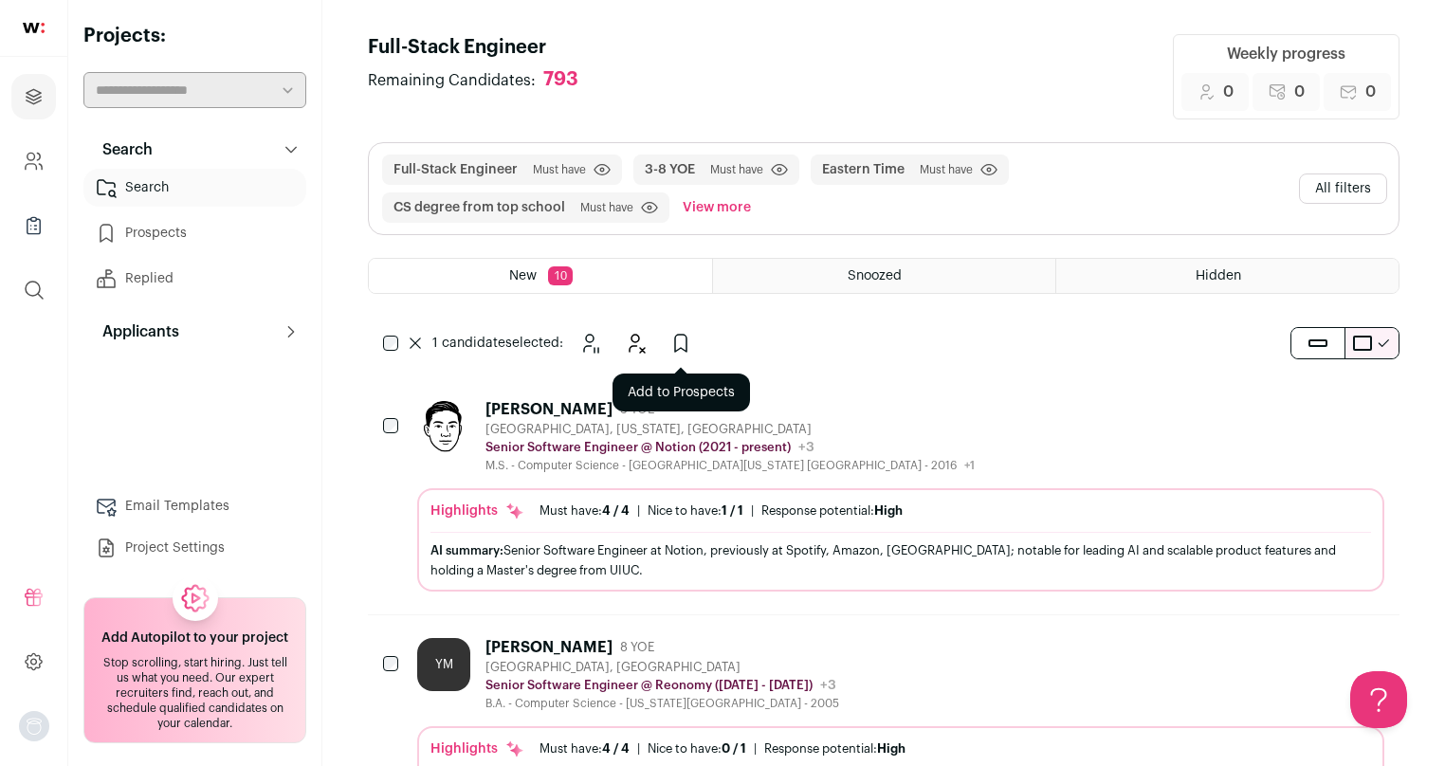
click at [673, 340] on icon "Add to Prospects" at bounding box center [681, 343] width 23 height 23
